Goal: Task Accomplishment & Management: Complete application form

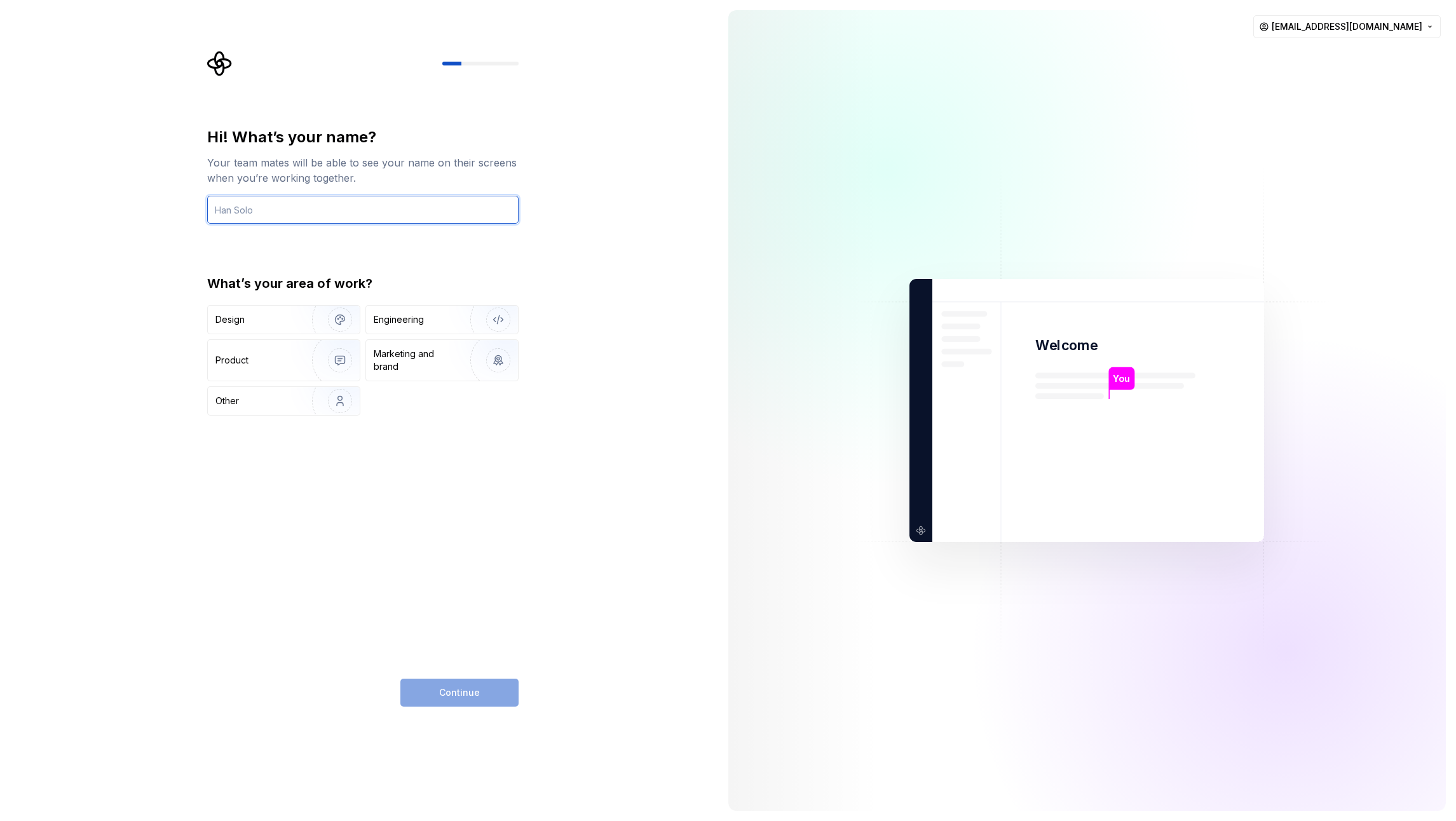
click at [326, 221] on input "text" at bounding box center [363, 210] width 312 height 28
click at [446, 310] on div "Engineering" at bounding box center [442, 320] width 152 height 28
click at [345, 207] on input "text" at bounding box center [363, 210] width 312 height 28
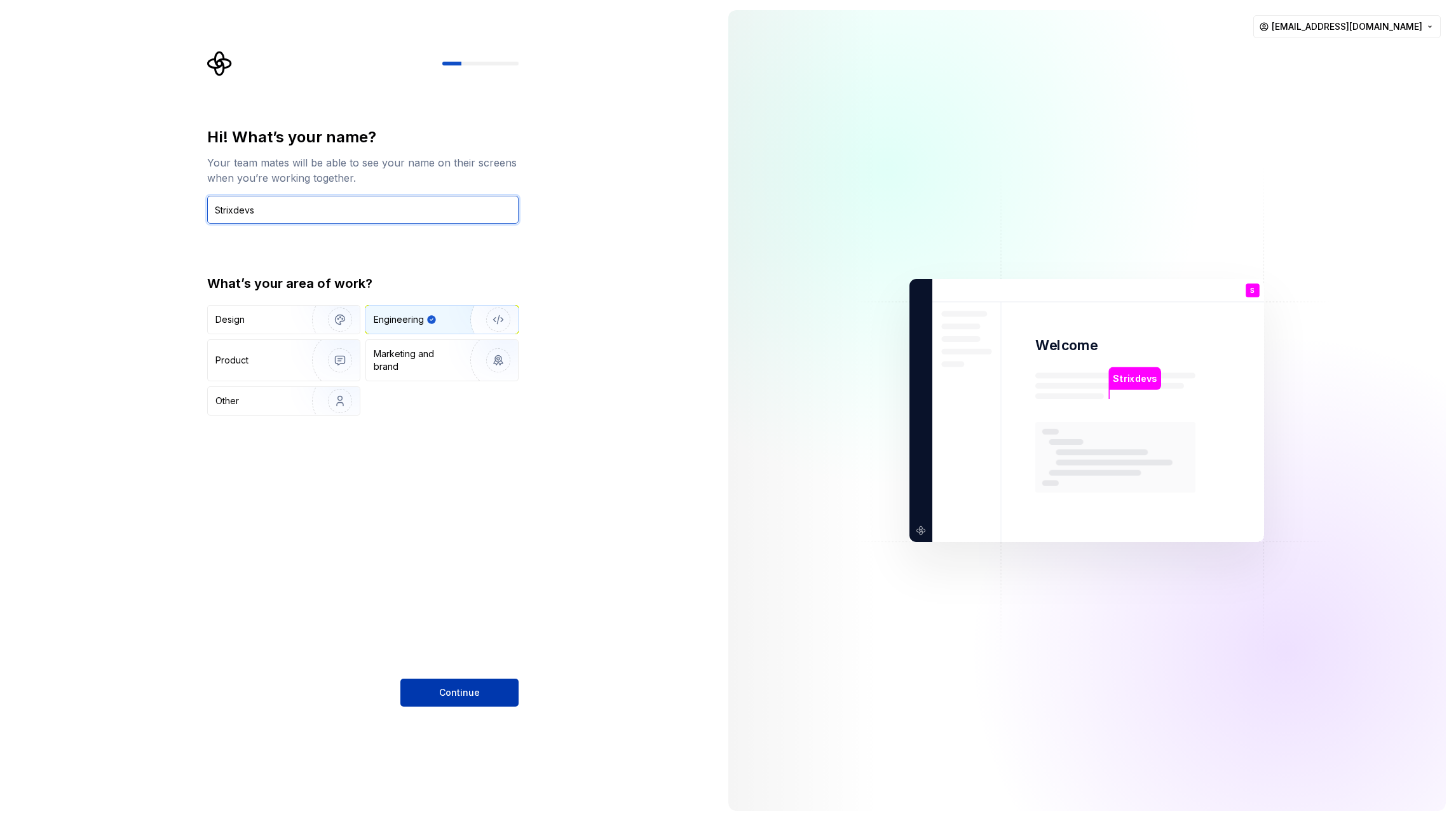
type input "Strixdevs"
click at [461, 704] on button "Continue" at bounding box center [459, 693] width 118 height 28
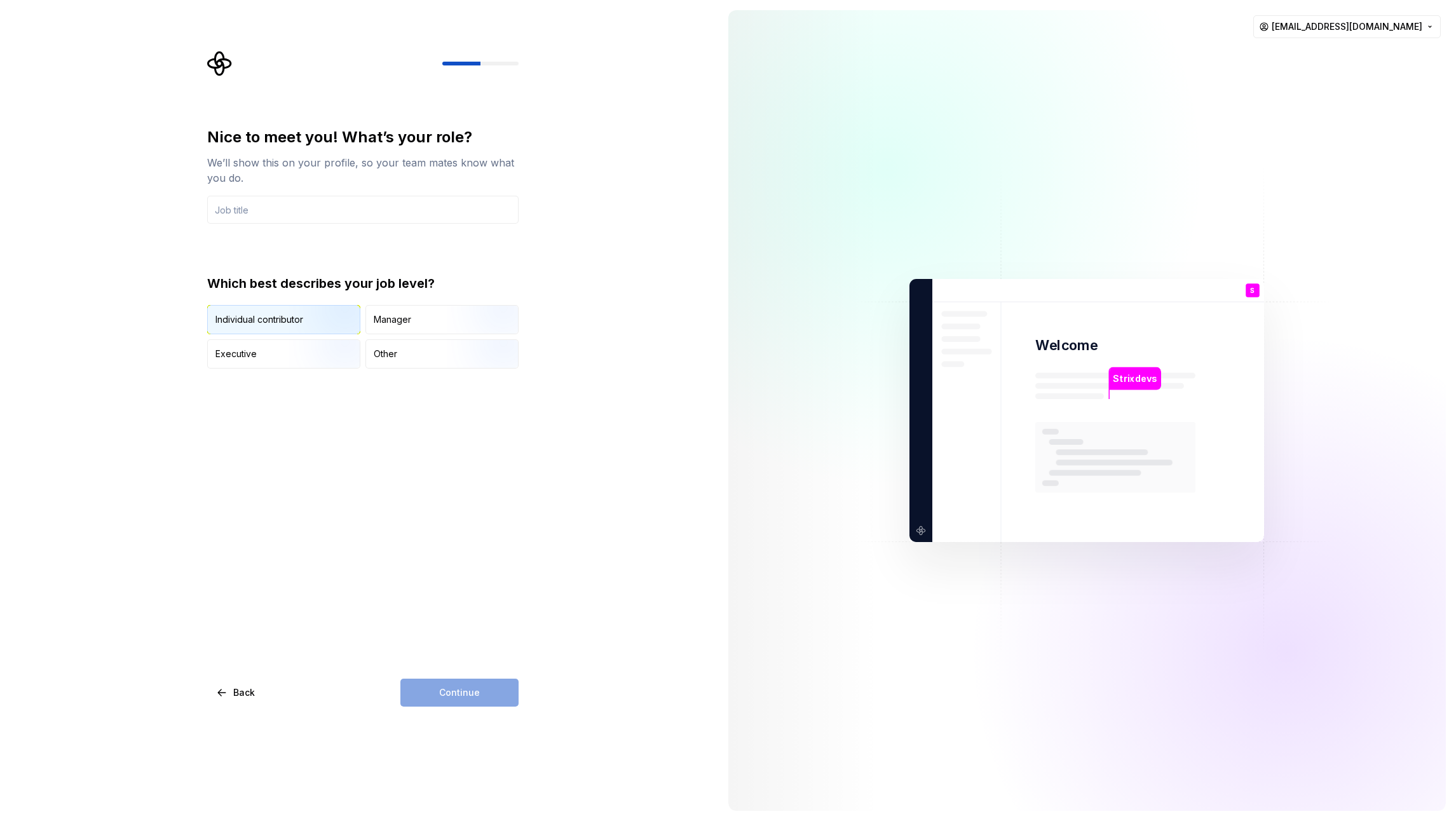
click at [289, 322] on img "button" at bounding box center [329, 335] width 82 height 85
click at [404, 321] on div "Manager" at bounding box center [392, 320] width 38 height 13
click at [457, 695] on div "Continue" at bounding box center [459, 693] width 118 height 28
click at [278, 221] on input "text" at bounding box center [363, 210] width 312 height 28
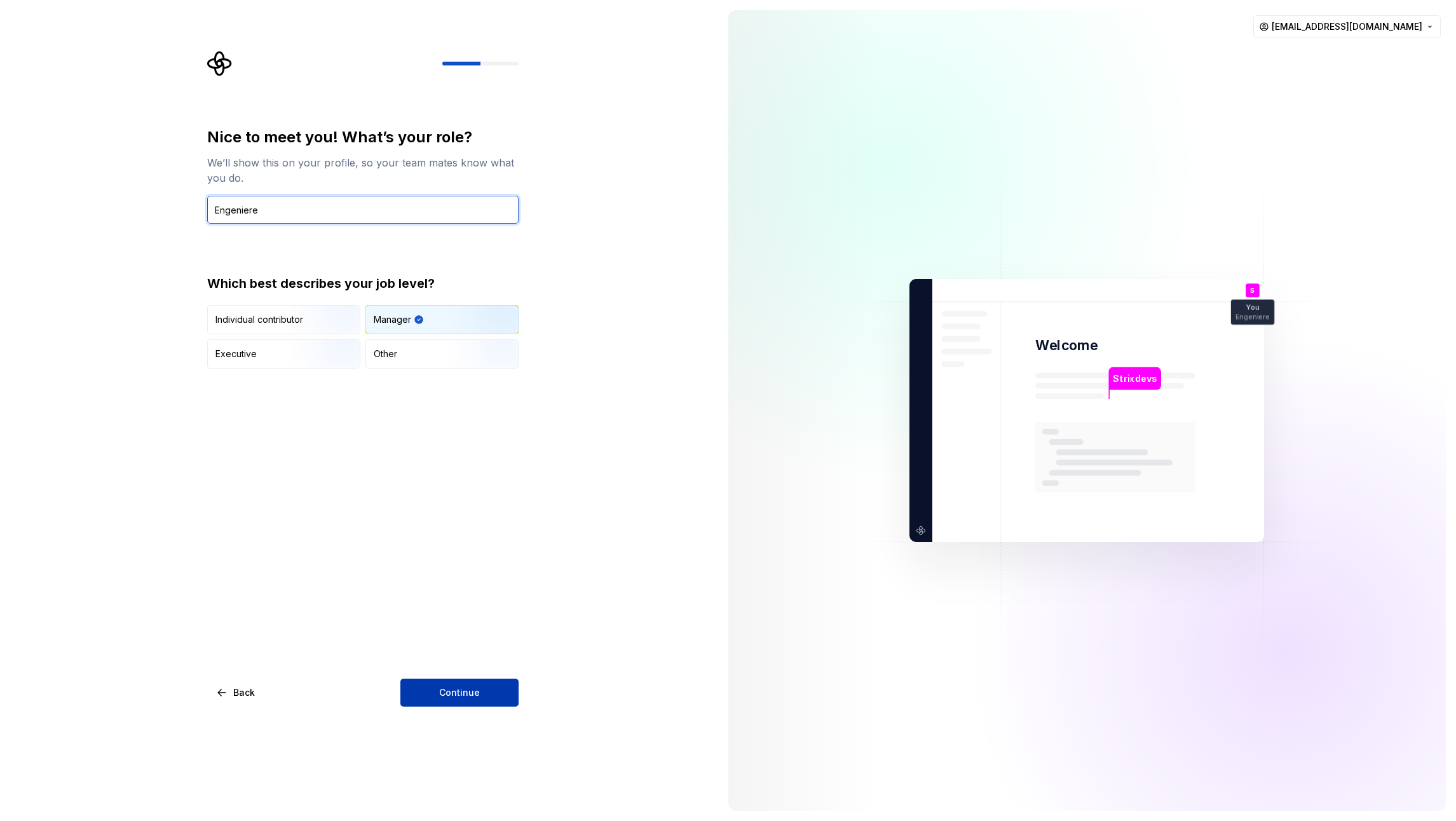
type input "Engeniere"
click at [454, 691] on span "Continue" at bounding box center [459, 693] width 40 height 13
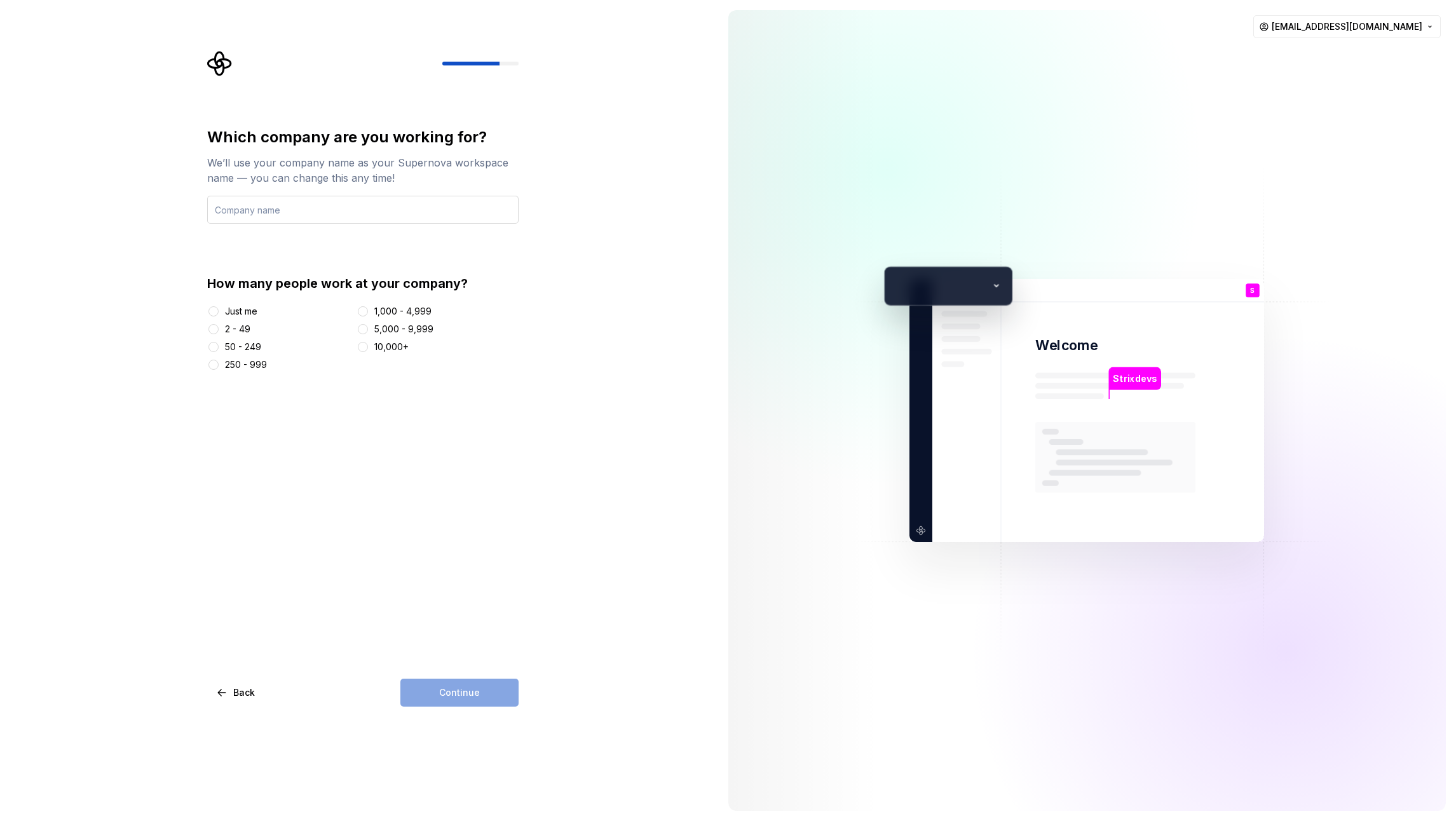
click at [370, 220] on input "text" at bounding box center [363, 210] width 312 height 28
type input "Strixdev"
click at [242, 306] on div "Just me" at bounding box center [241, 312] width 32 height 13
click at [219, 306] on button "Just me" at bounding box center [213, 311] width 10 height 10
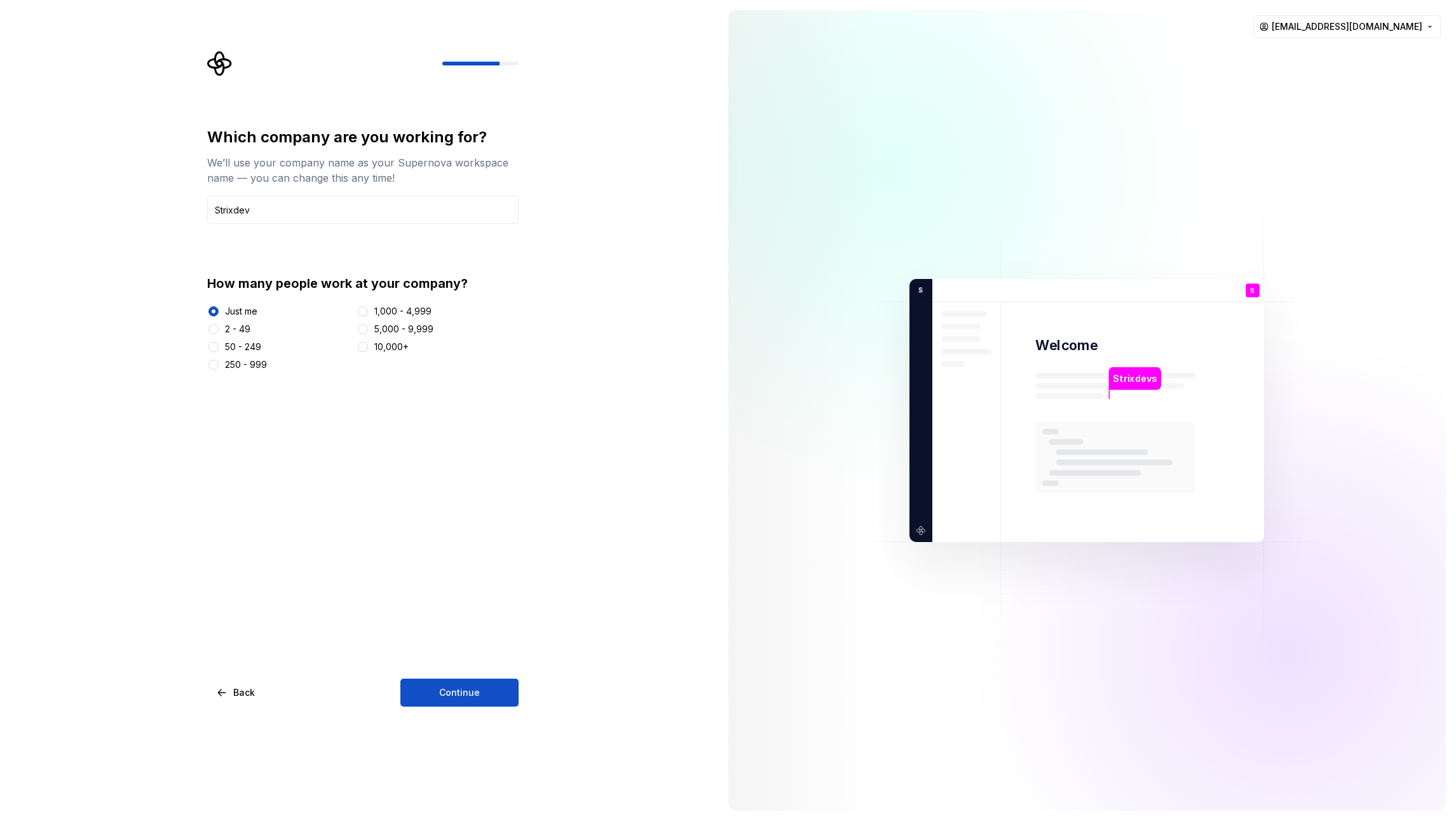
click at [231, 331] on div "2 - 49" at bounding box center [238, 329] width 26 height 13
click at [219, 331] on button "2 - 49" at bounding box center [213, 329] width 10 height 10
click at [446, 691] on span "Continue" at bounding box center [459, 693] width 40 height 13
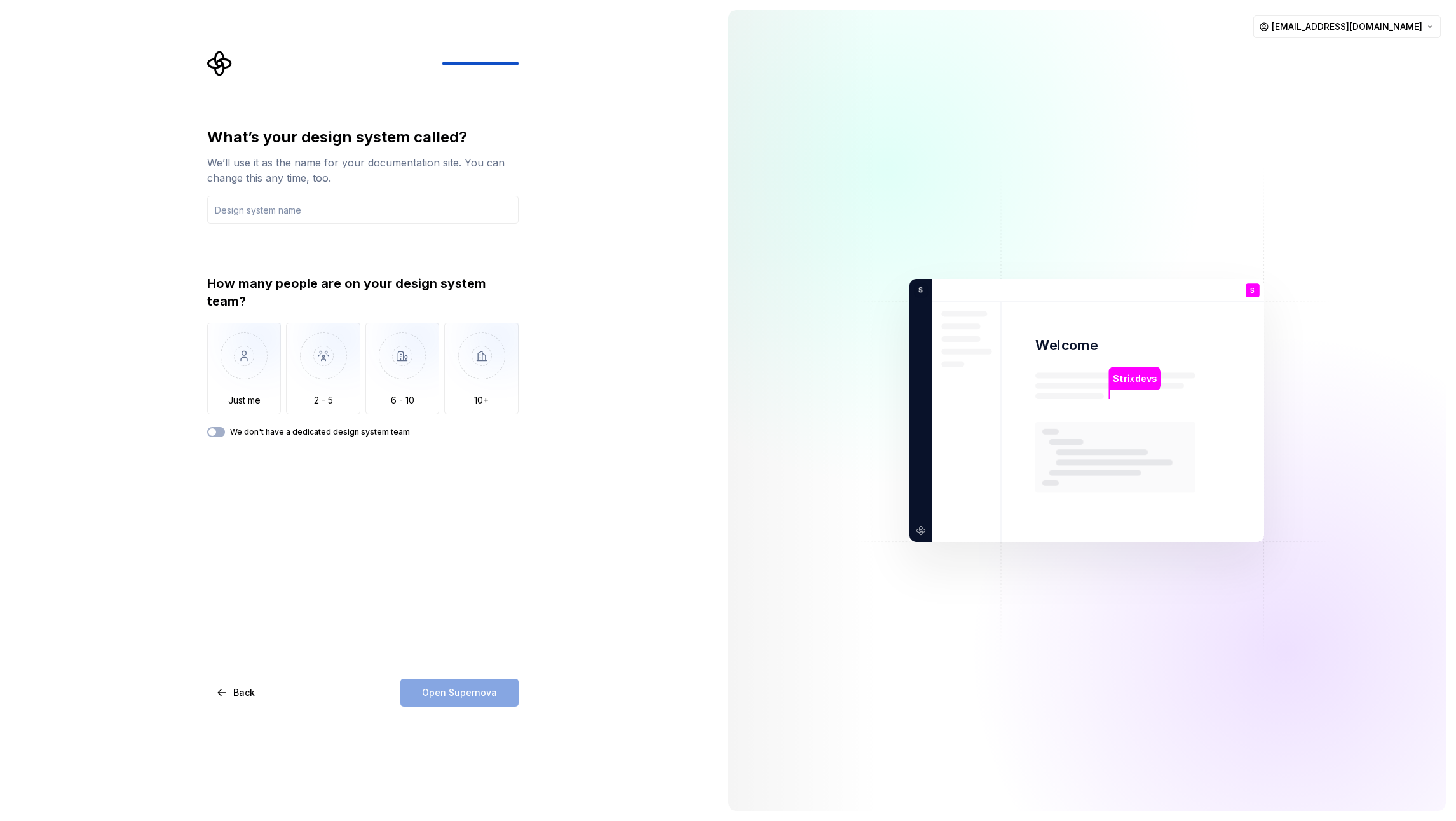
click at [323, 511] on div "What’s your design system called? We’ll use it as the name for your documentati…" at bounding box center [363, 417] width 312 height 580
click at [241, 370] on img "button" at bounding box center [244, 365] width 74 height 85
click at [291, 207] on input "text" at bounding box center [363, 210] width 312 height 28
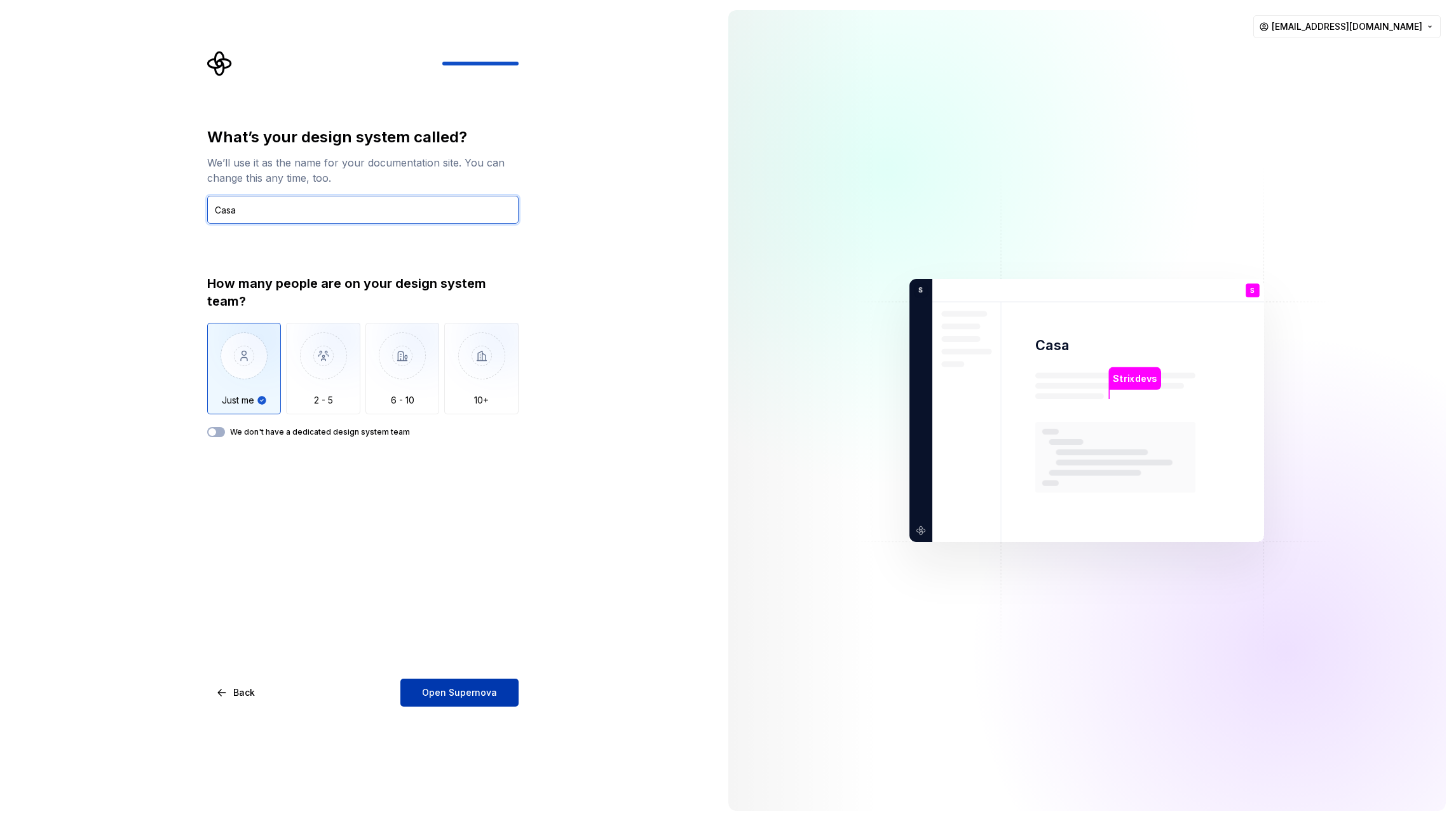
type input "Casa"
click at [401, 697] on button "Open Supernova" at bounding box center [459, 693] width 118 height 28
click at [425, 617] on div "What’s your design system called? We’ll use it as the name for your documentati…" at bounding box center [363, 417] width 312 height 580
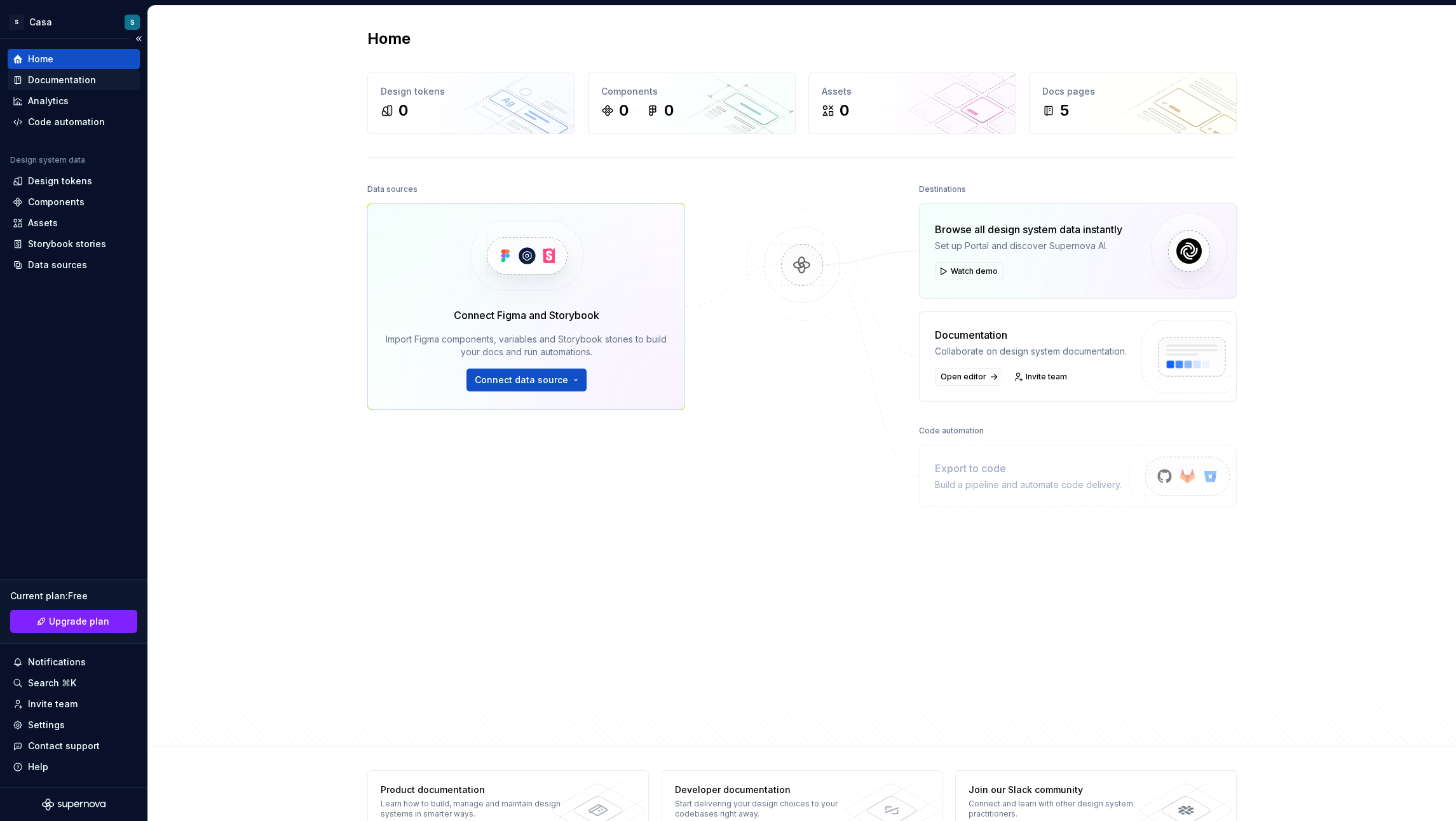
click at [88, 85] on div "Documentation" at bounding box center [62, 80] width 68 height 13
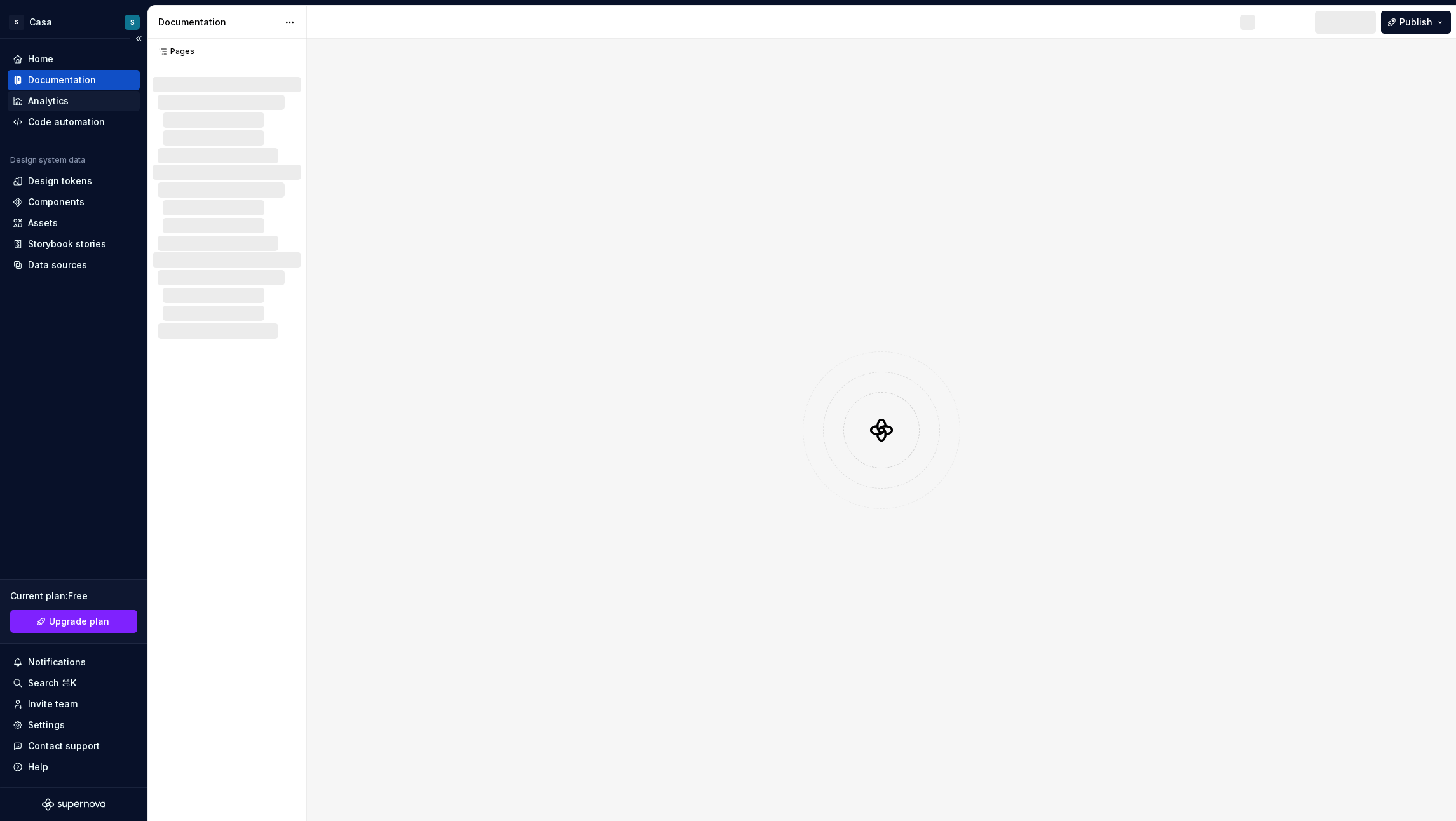
click at [76, 102] on div "Analytics" at bounding box center [73, 101] width 122 height 13
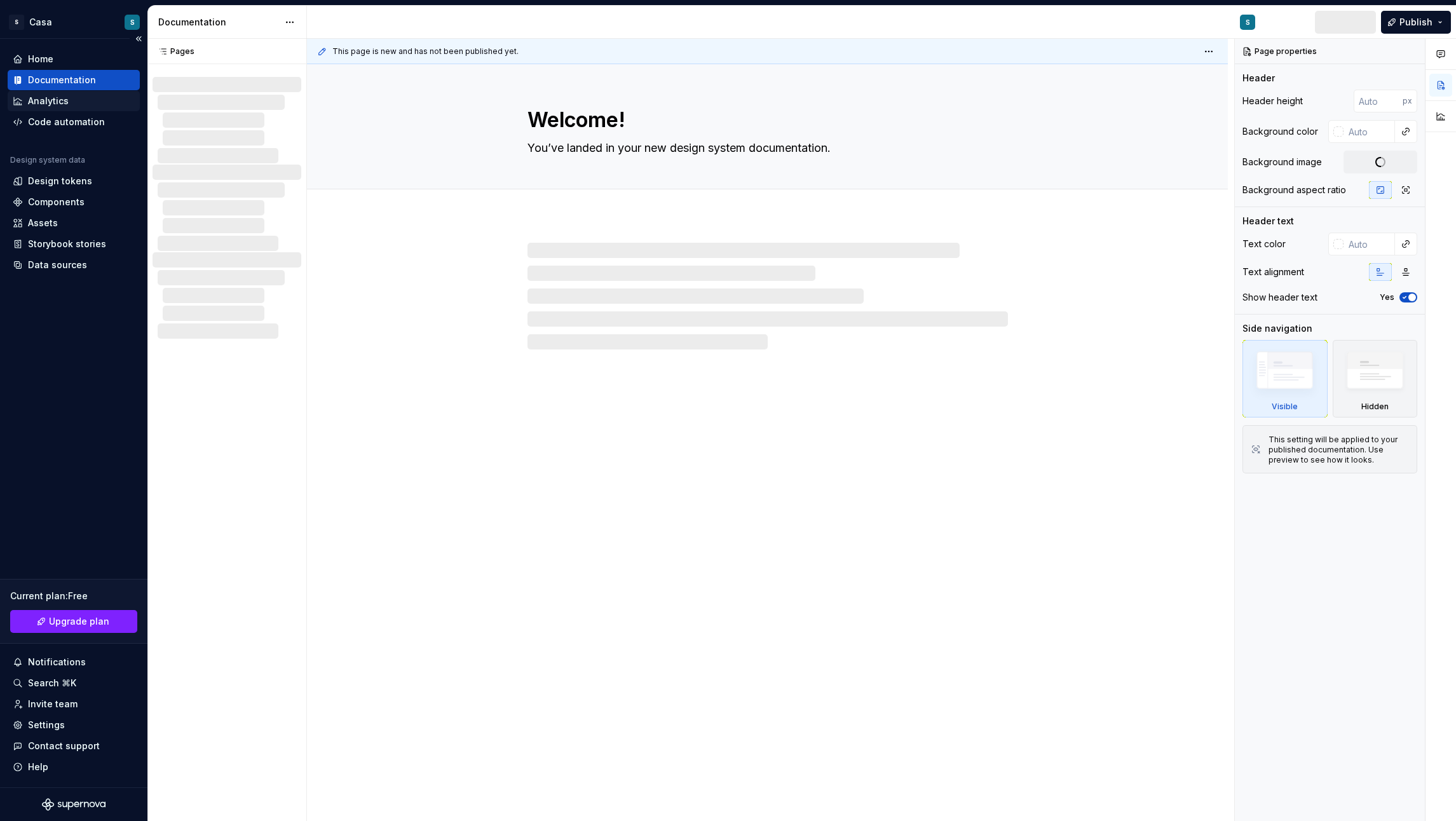
type textarea "*"
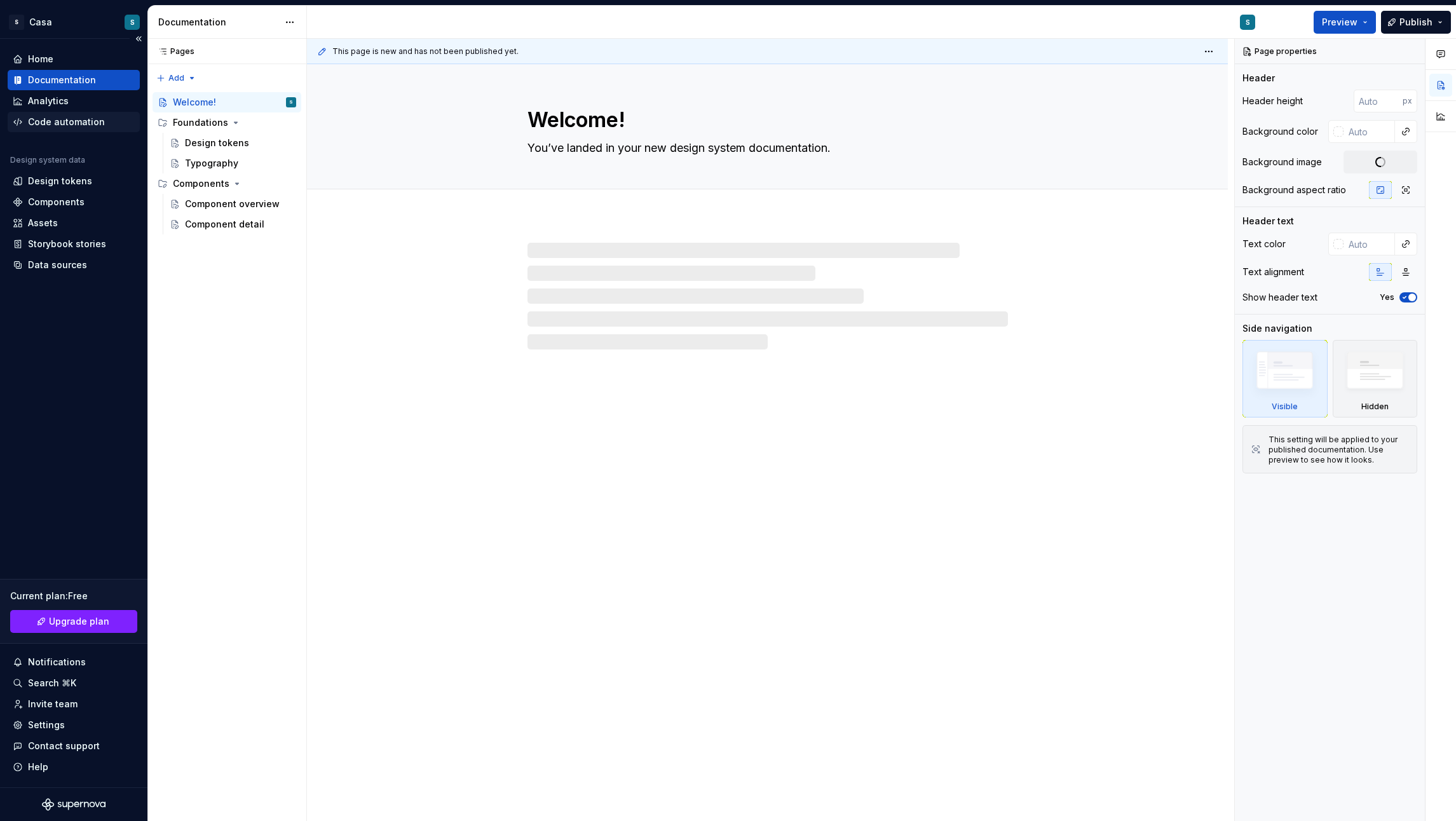
click at [66, 123] on div "Code automation" at bounding box center [67, 122] width 77 height 13
